Goal: Information Seeking & Learning: Find specific page/section

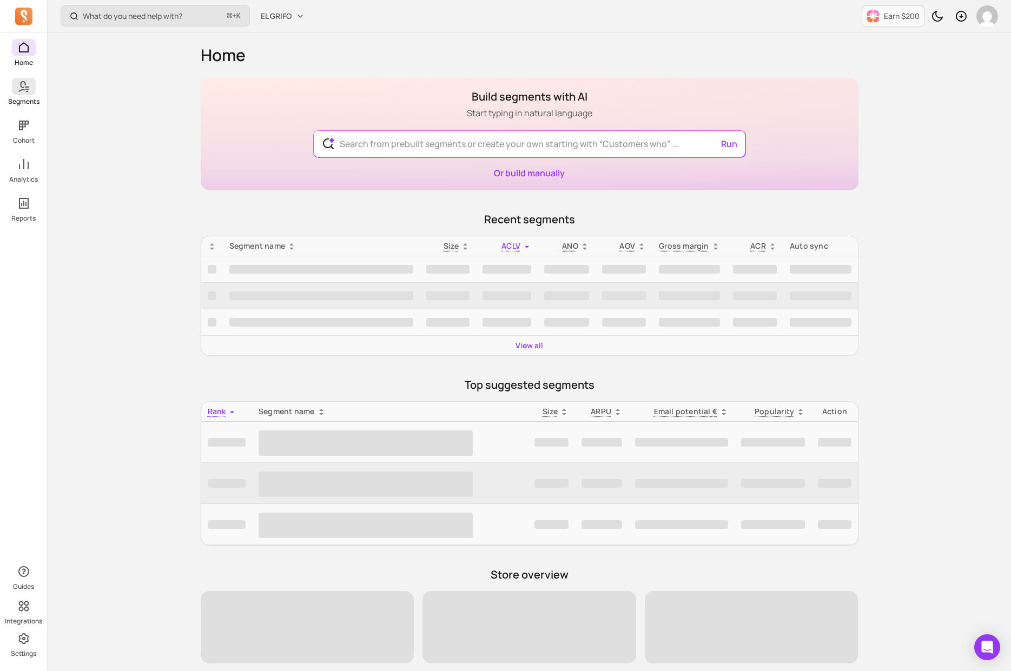
click at [30, 87] on span at bounding box center [24, 86] width 24 height 17
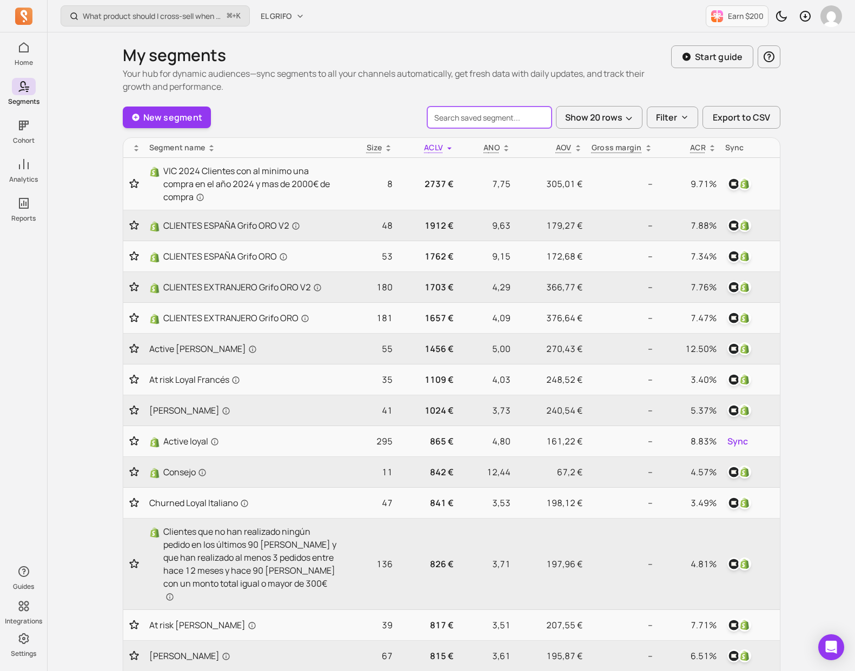
click at [504, 123] on input "search" at bounding box center [489, 118] width 124 height 22
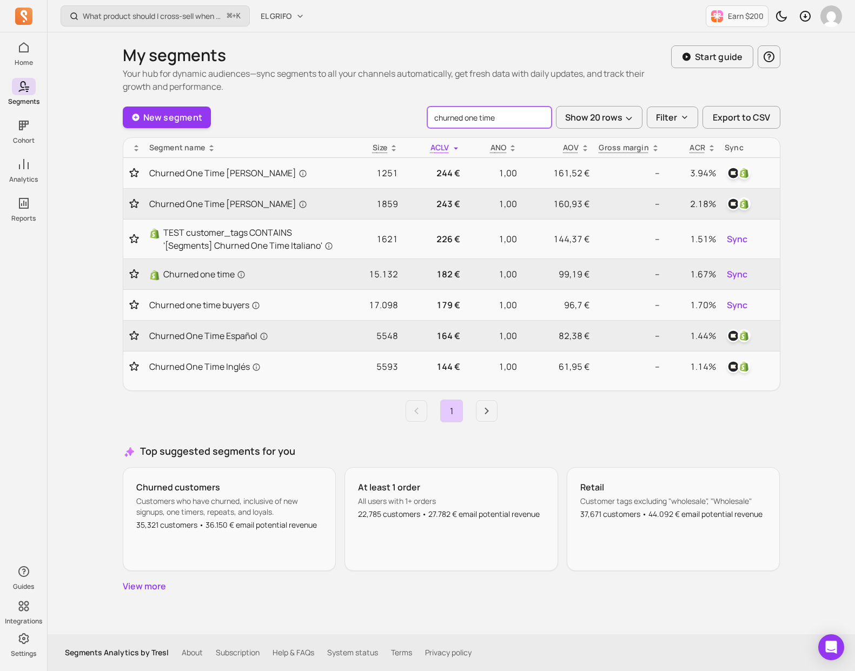
type input "churned one time"
click at [354, 107] on div "New segment churned one time Show 20 rows Filter Export to CSV" at bounding box center [452, 117] width 658 height 23
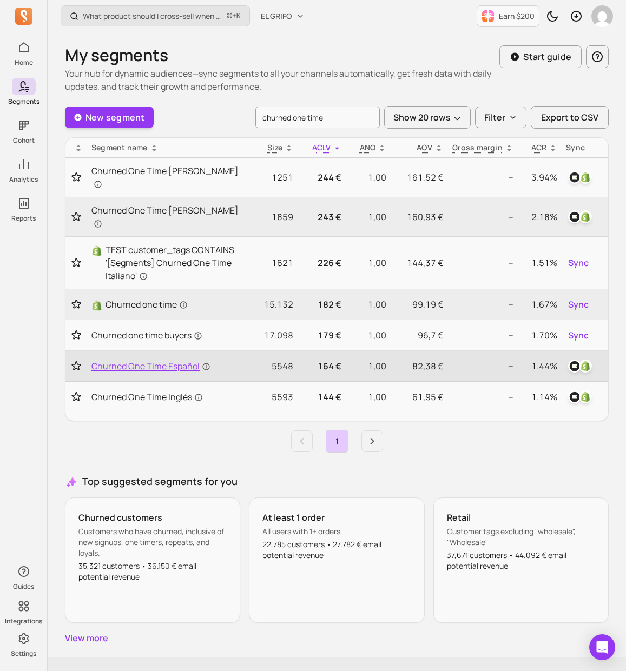
click at [156, 360] on span "Churned One Time Español" at bounding box center [150, 366] width 119 height 13
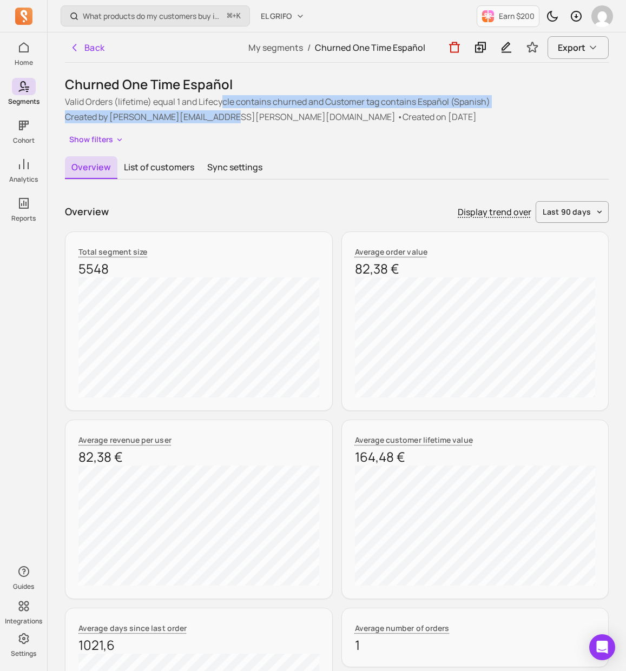
drag, startPoint x: 223, startPoint y: 101, endPoint x: 214, endPoint y: 117, distance: 18.2
click at [214, 117] on div "Valid Orders (lifetime) equal 1 and Lifecycle contains churned and Customer tag…" at bounding box center [337, 109] width 544 height 28
click at [214, 117] on p "Created by jaime.perez@elgrifo.com • Created on 2025-07-23" at bounding box center [337, 116] width 544 height 13
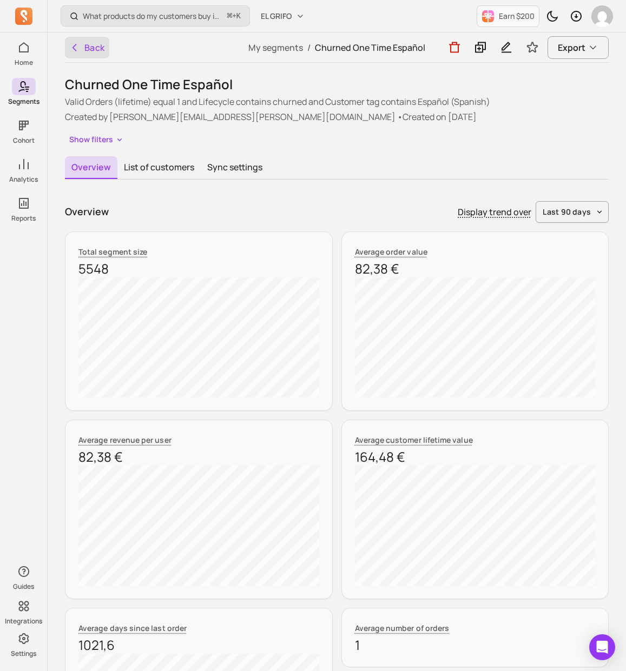
click at [86, 51] on button "Back" at bounding box center [87, 48] width 44 height 22
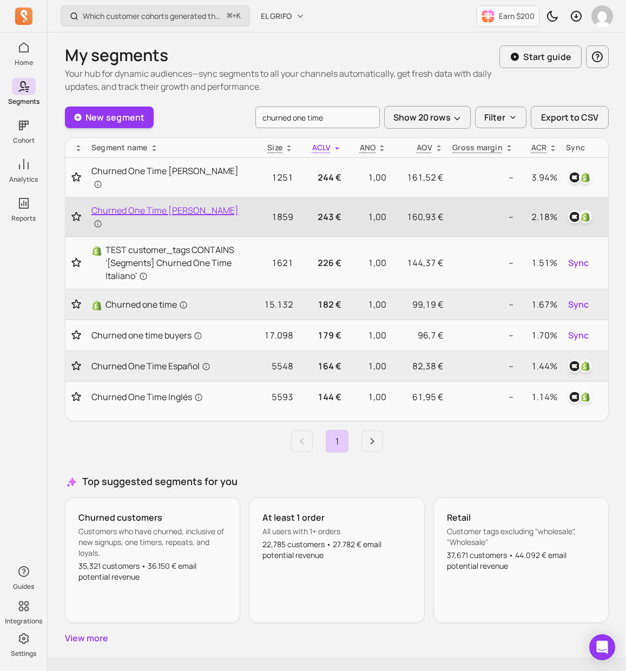
scroll to position [6, 0]
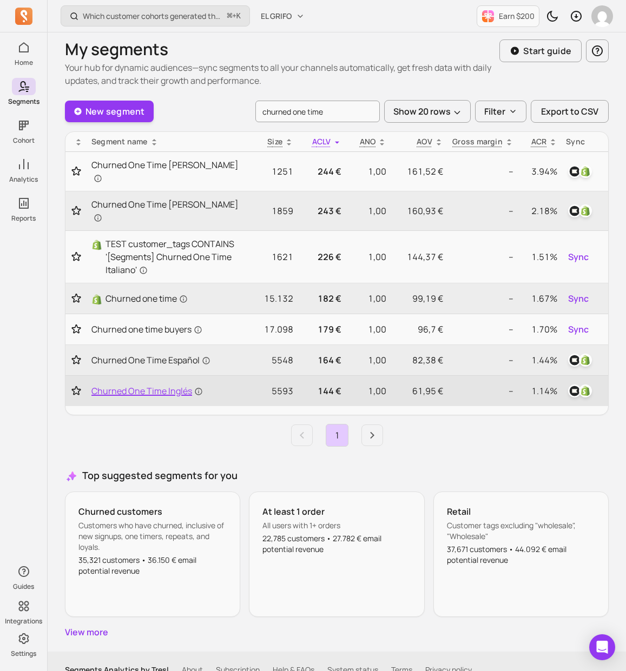
click at [149, 385] on span "Churned One Time Inglés" at bounding box center [146, 391] width 111 height 13
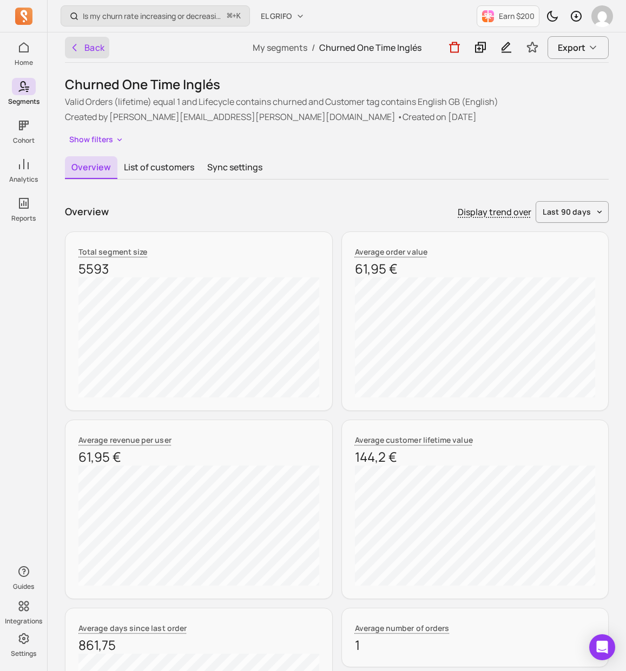
click at [98, 54] on button "Back" at bounding box center [87, 48] width 44 height 22
